Goal: Find specific page/section: Find specific page/section

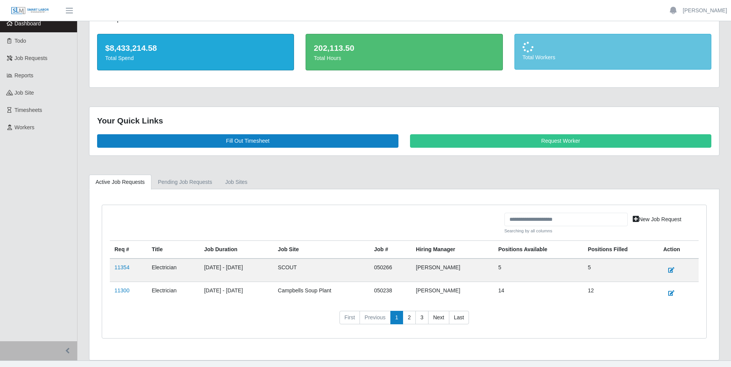
scroll to position [37, 0]
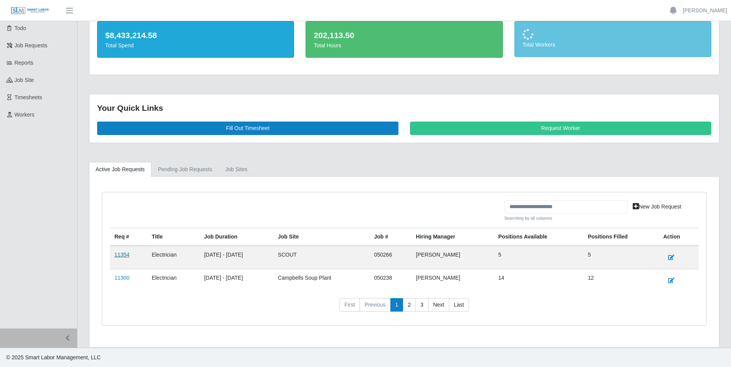
click at [123, 256] on link "11354" at bounding box center [121, 255] width 15 height 6
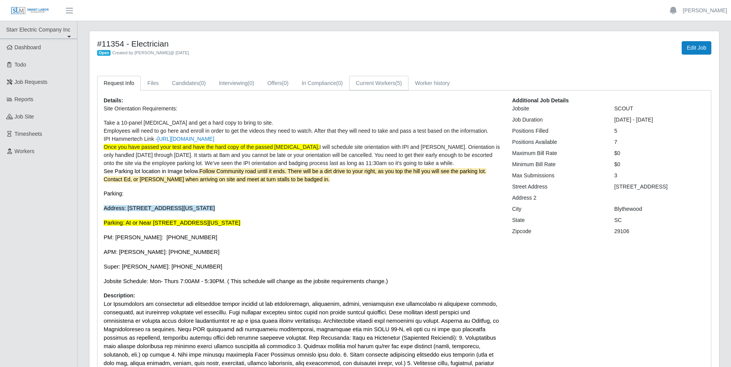
click at [375, 83] on link "Current Workers (5)" at bounding box center [378, 83] width 59 height 15
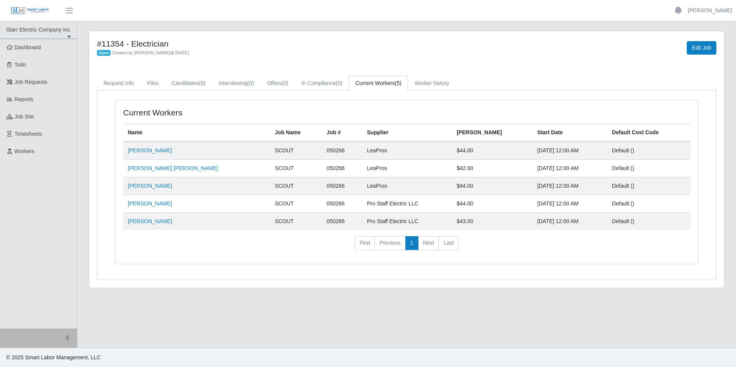
click at [47, 239] on ul "Starr Electric Company Inc Starr Electric Company Inc Dashboard Todo Job Reques…" at bounding box center [38, 175] width 77 height 308
